Goal: Task Accomplishment & Management: Use online tool/utility

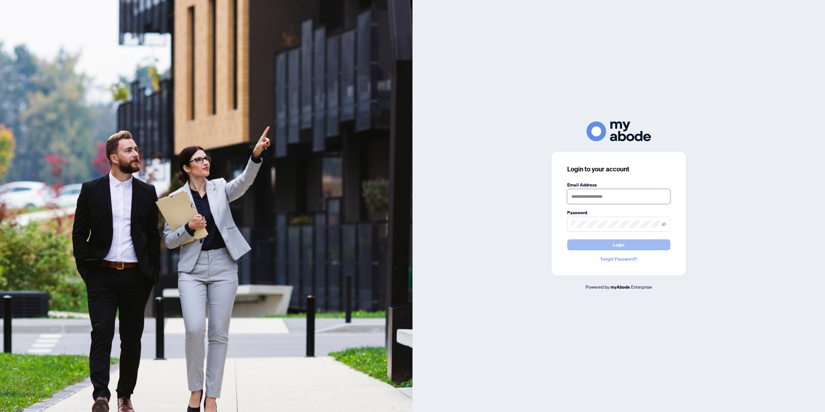
type input "**********"
click at [525, 241] on button "Login" at bounding box center [618, 244] width 103 height 11
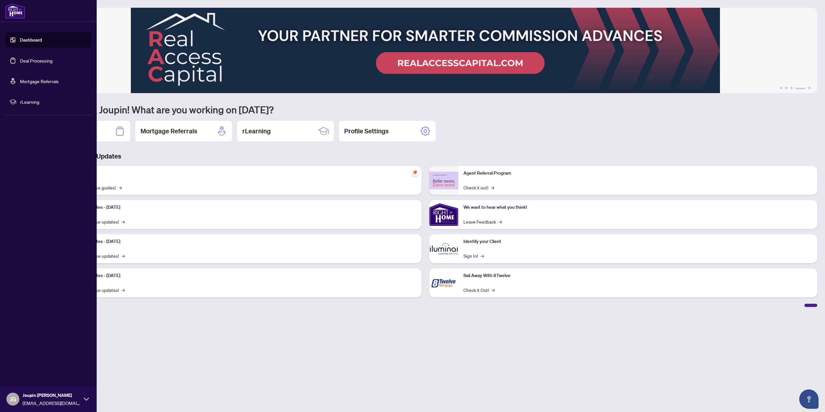
click at [20, 40] on link "Dashboard" at bounding box center [31, 40] width 22 height 6
click at [31, 59] on link "Deal Processing" at bounding box center [36, 61] width 33 height 6
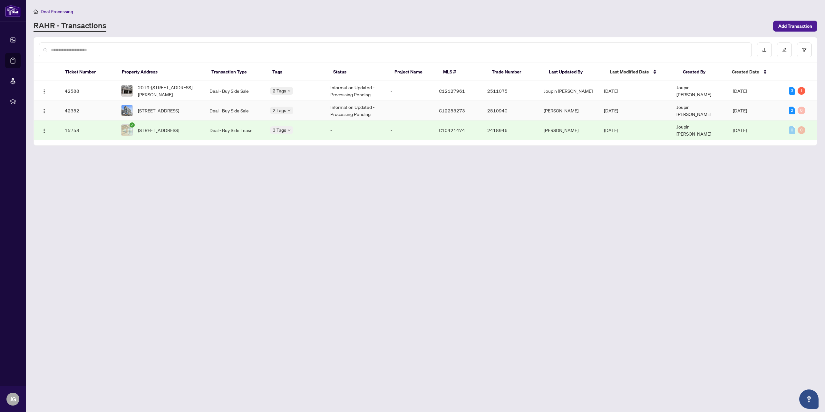
click at [209, 106] on td "Deal - Buy Side Sale" at bounding box center [234, 111] width 60 height 20
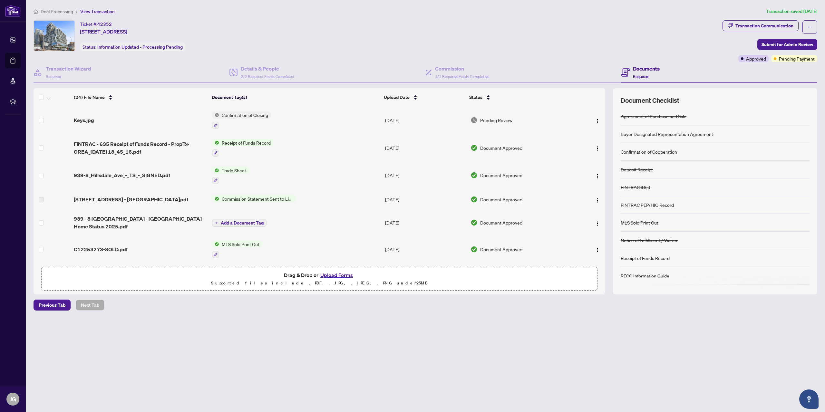
click at [164, 176] on span "939-8_Hillsdale_Ave_-_TS_-_SIGNED.pdf" at bounding box center [122, 175] width 96 height 8
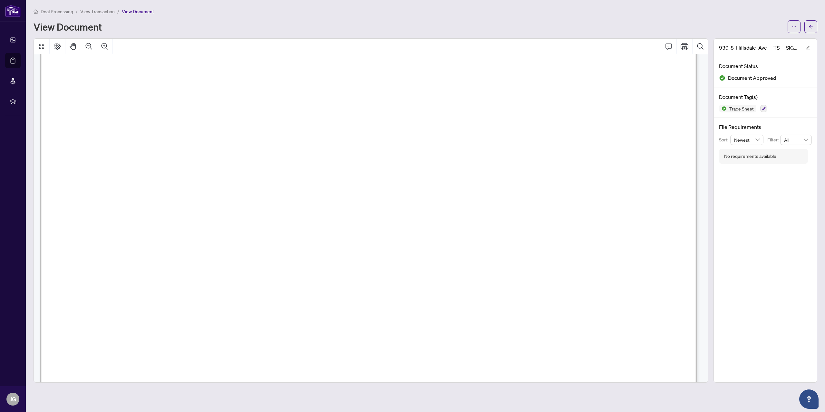
scroll to position [258, 0]
